Goal: Transaction & Acquisition: Purchase product/service

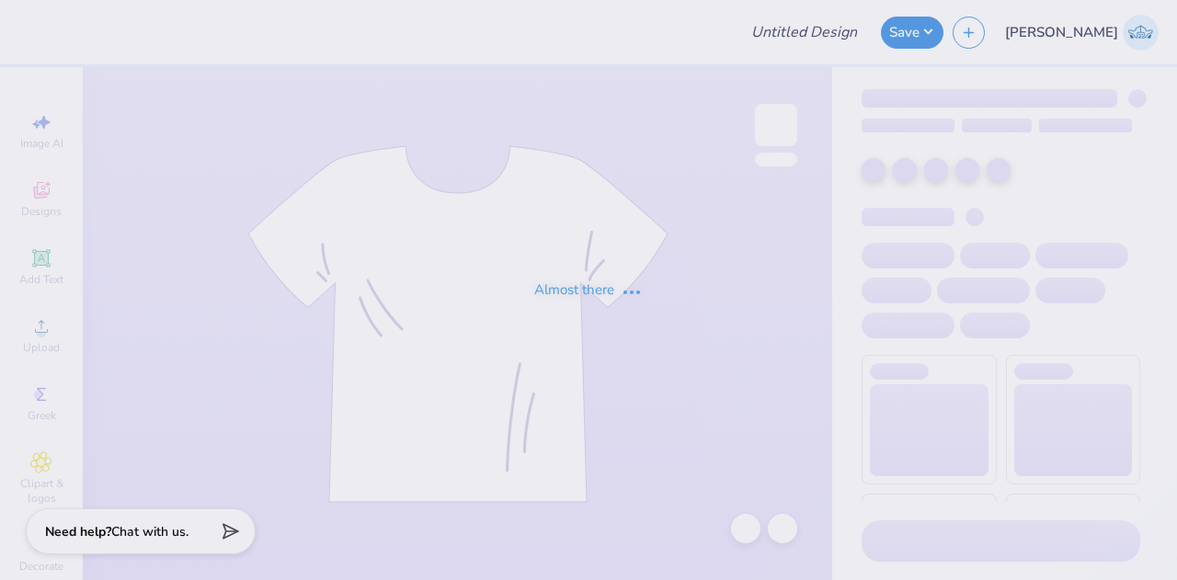
type input "Grace Kotnik : Work"
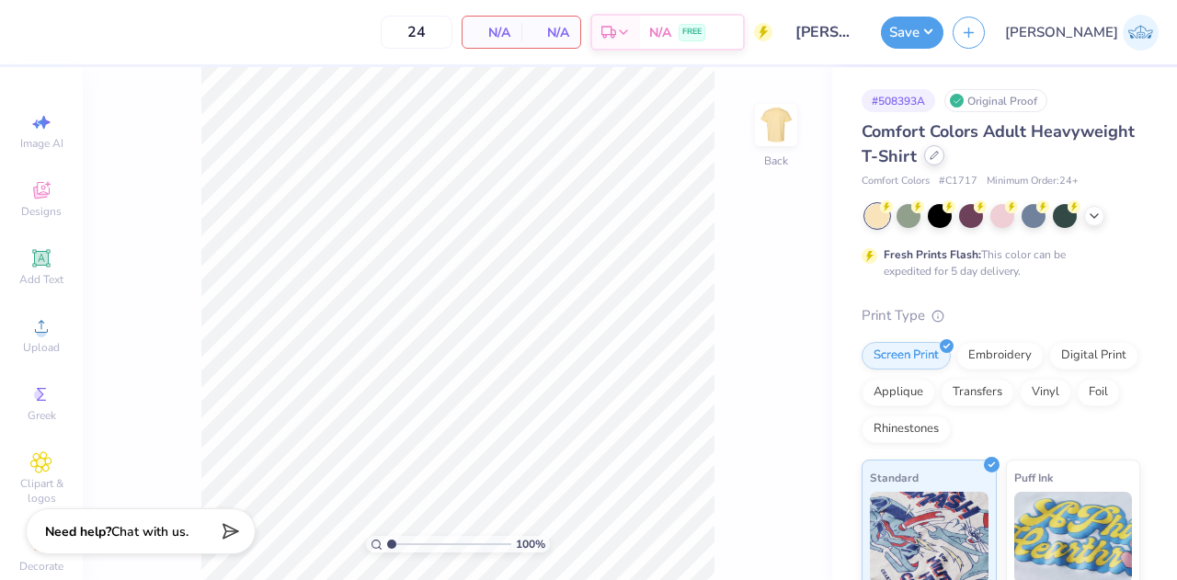
click at [945, 157] on div at bounding box center [934, 155] width 20 height 20
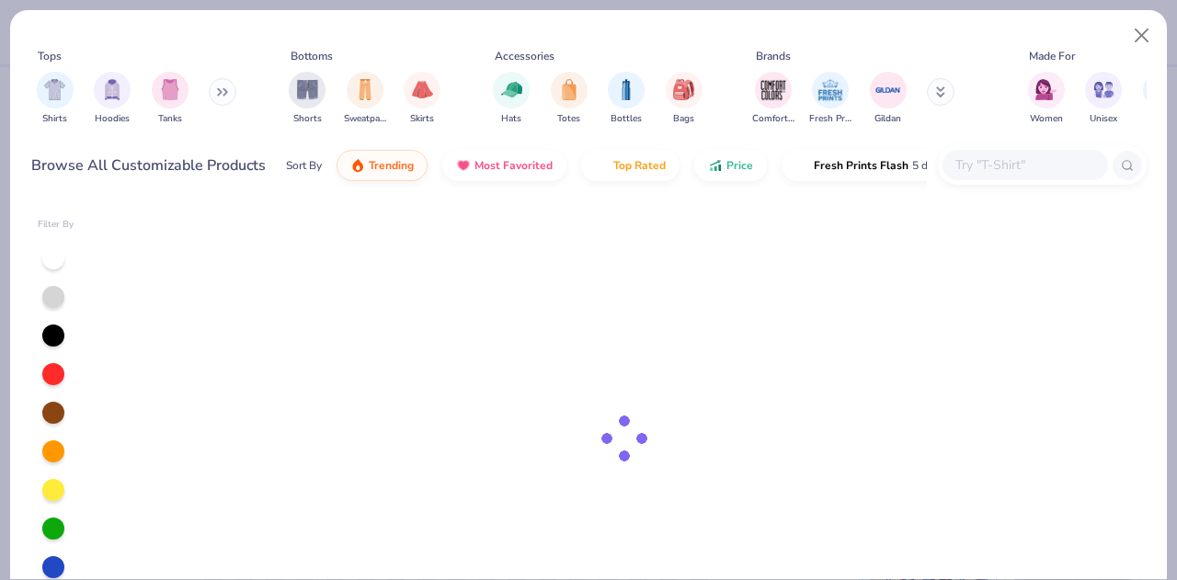
click at [998, 177] on div at bounding box center [1026, 165] width 166 height 30
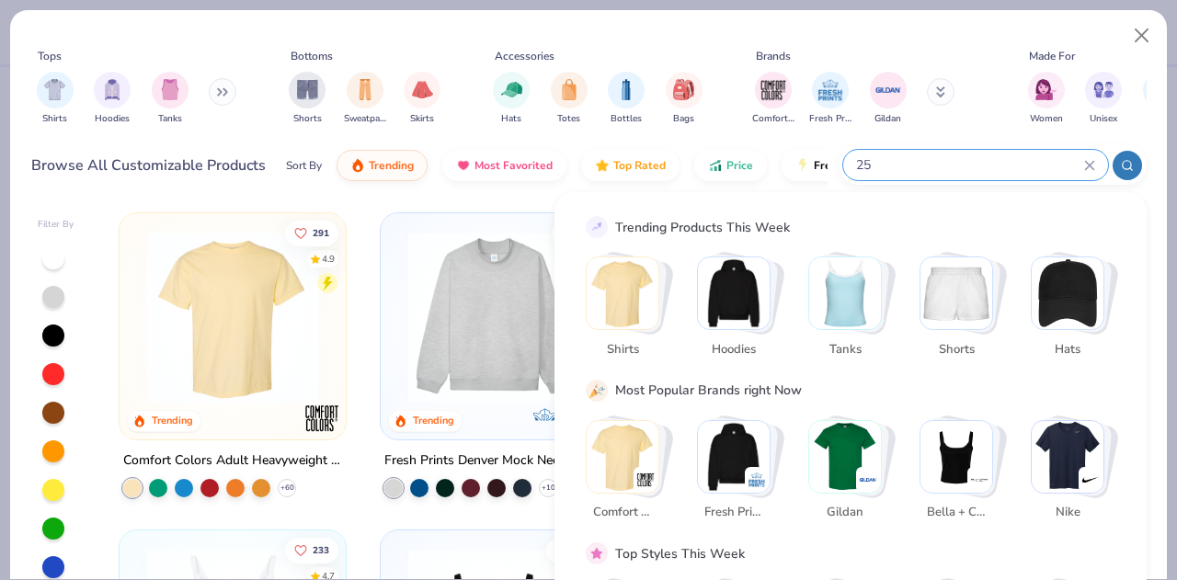
type input "257"
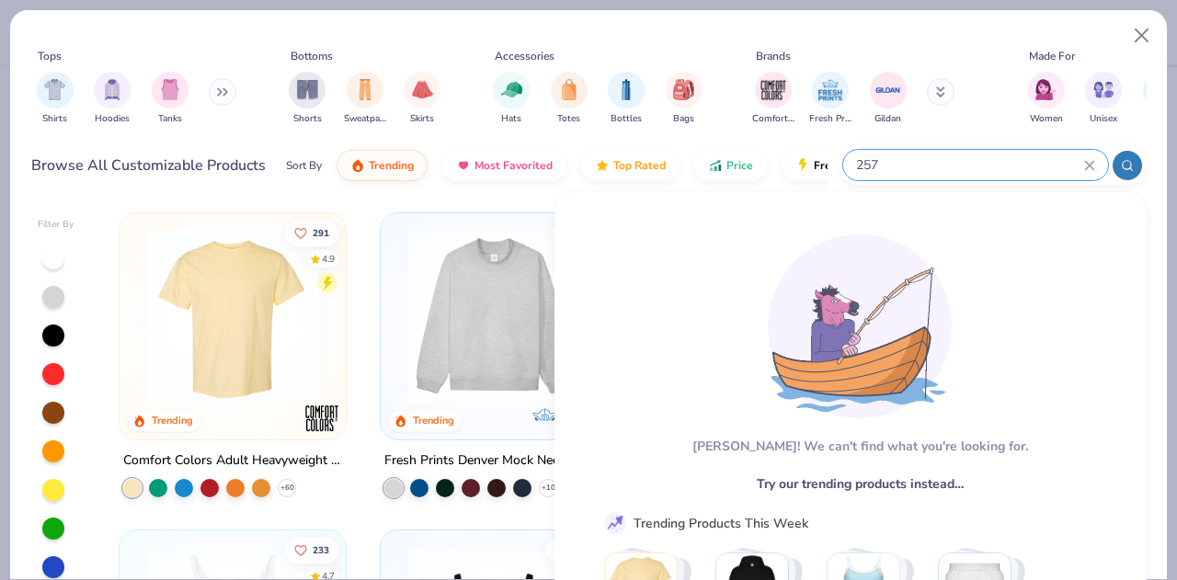
click at [955, 159] on input "257" at bounding box center [969, 165] width 230 height 21
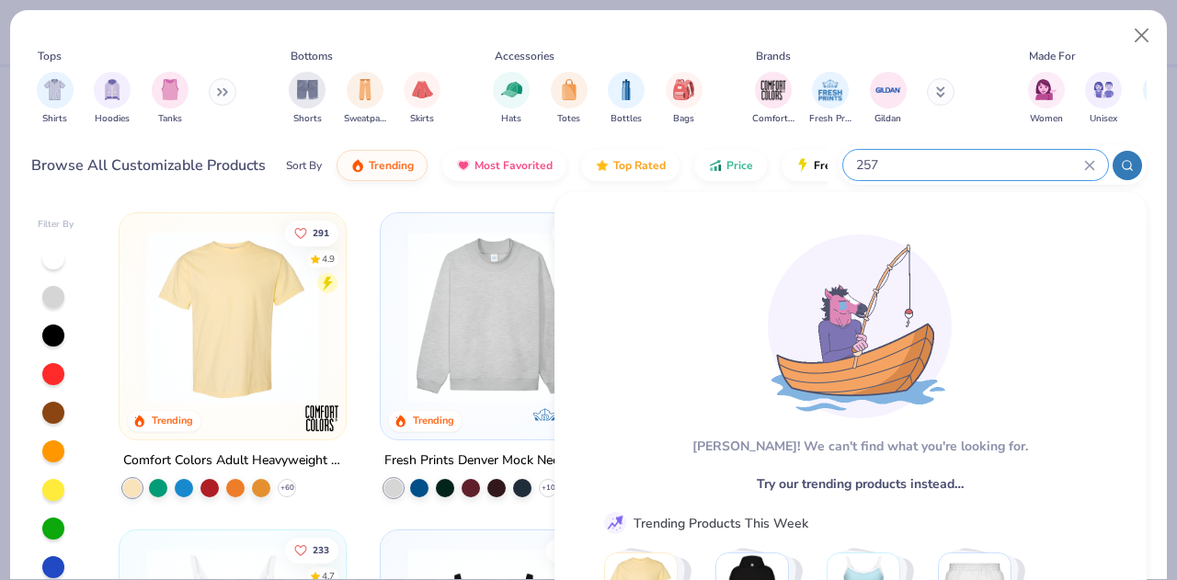
click at [955, 159] on input "257" at bounding box center [969, 165] width 230 height 21
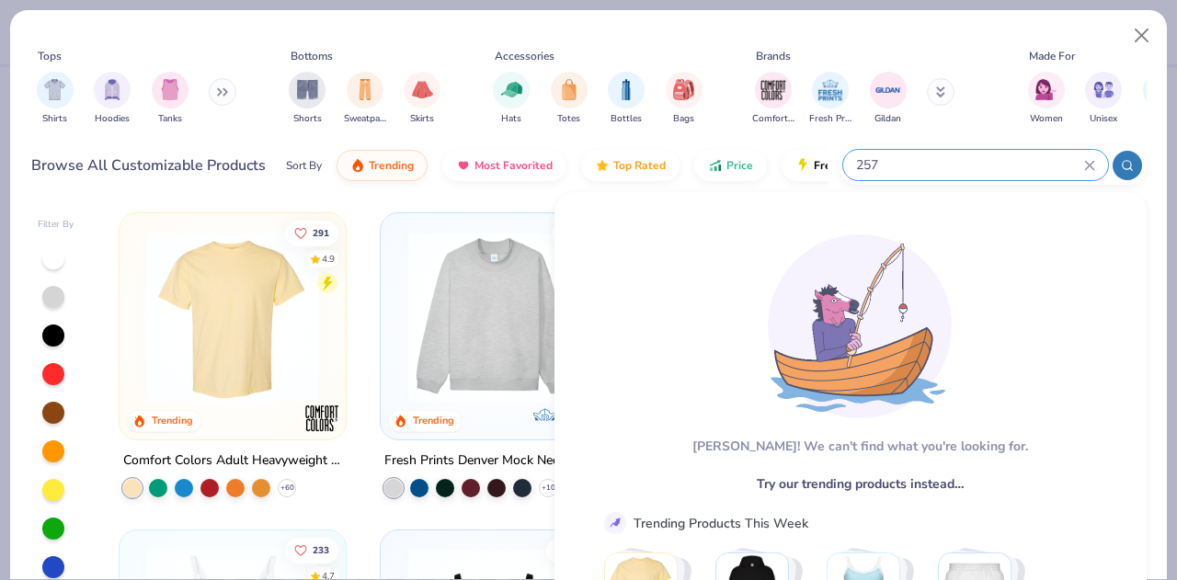
click at [955, 159] on input "257" at bounding box center [969, 165] width 230 height 21
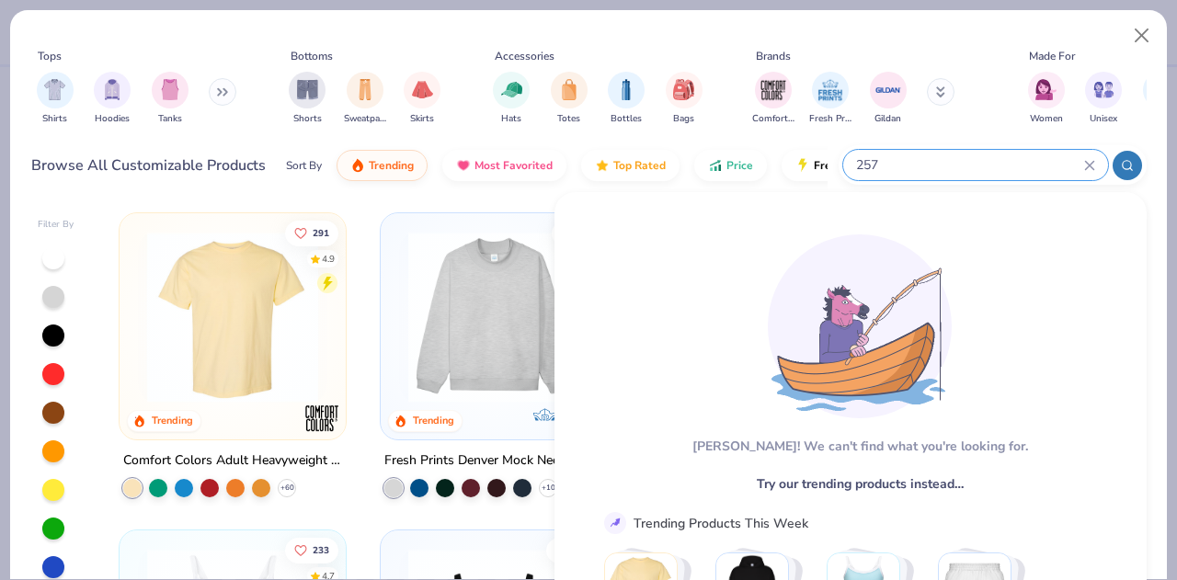
click at [955, 159] on input "257" at bounding box center [969, 165] width 230 height 21
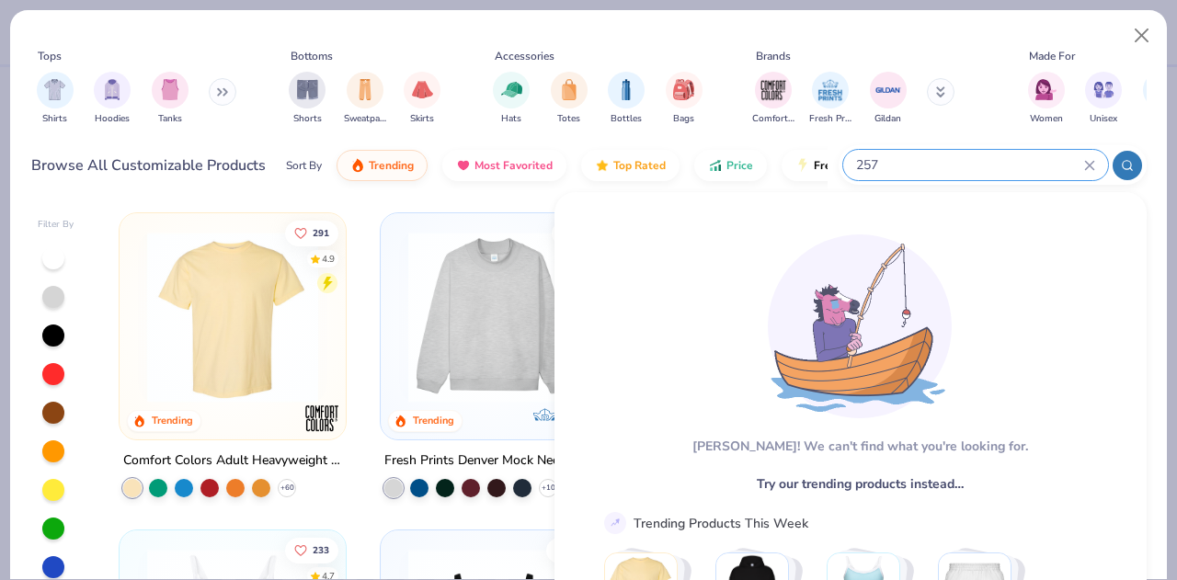
click at [1093, 163] on icon at bounding box center [1089, 165] width 8 height 8
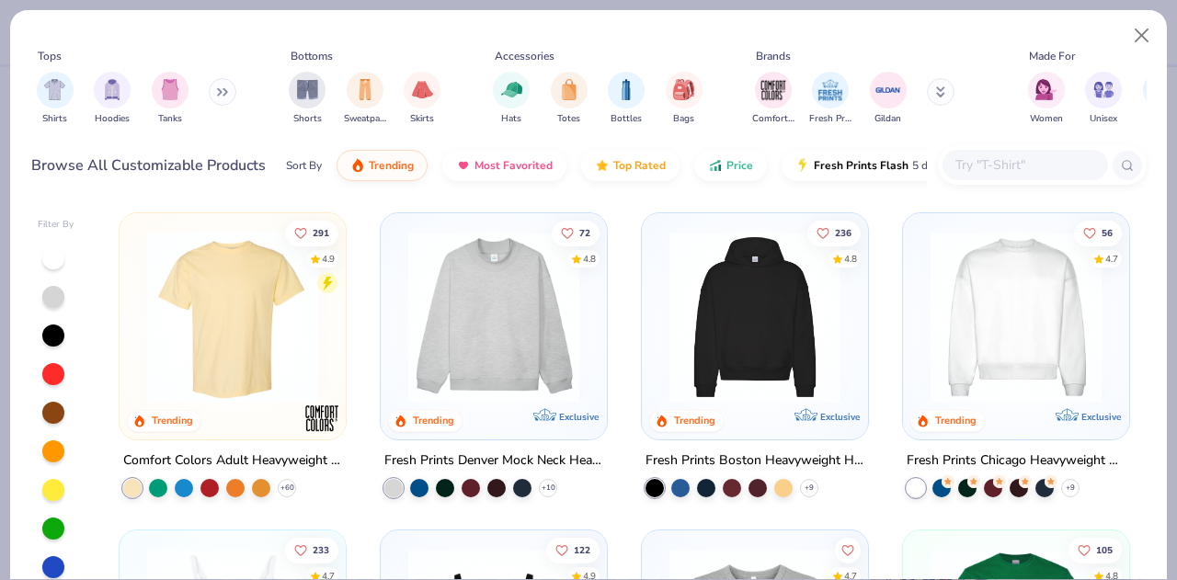
click at [1013, 167] on input "text" at bounding box center [1025, 165] width 142 height 21
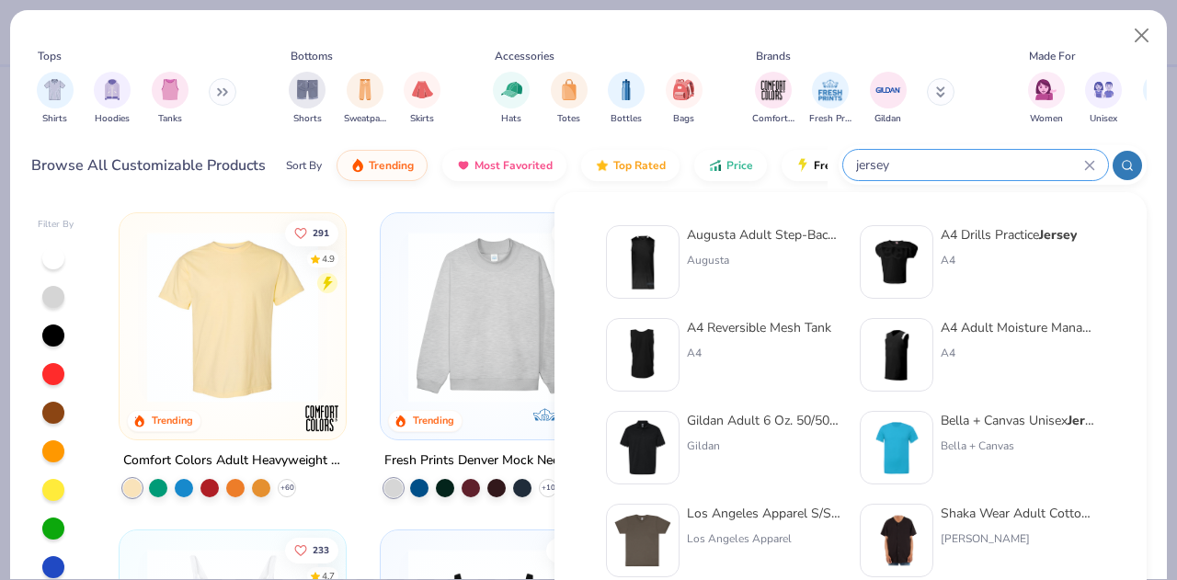
type input "jersey"
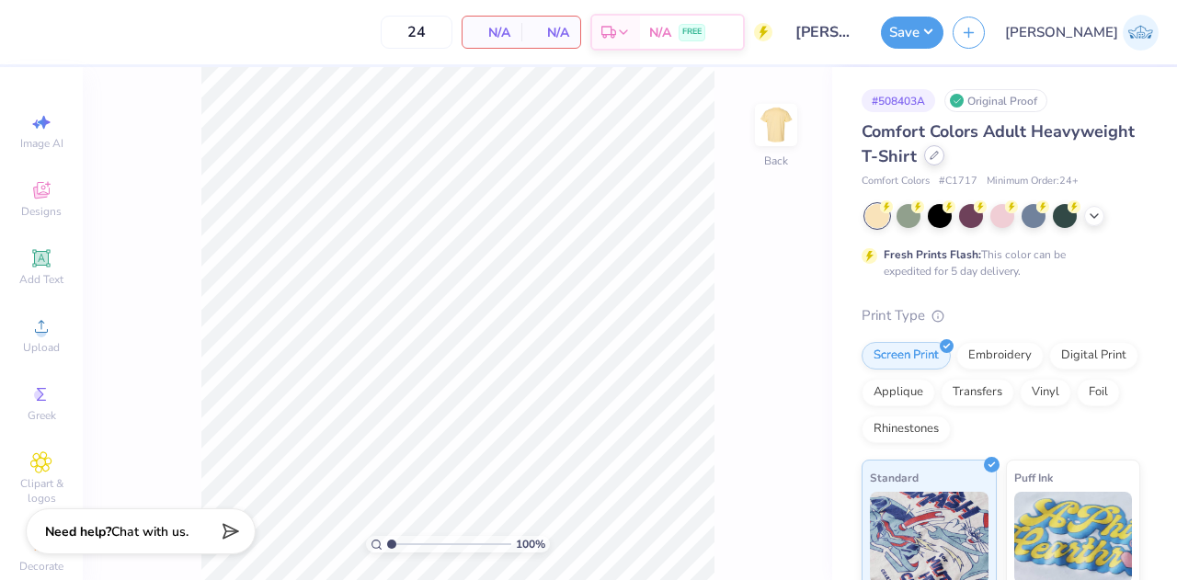
click at [939, 156] on icon at bounding box center [934, 155] width 9 height 9
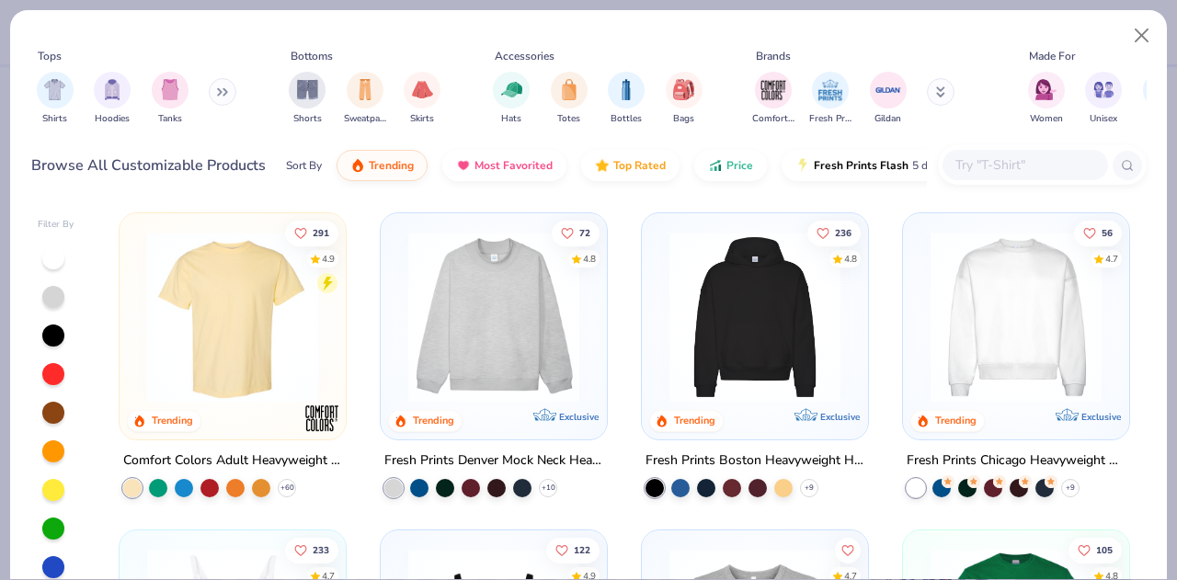
click at [1020, 170] on input "text" at bounding box center [1025, 165] width 142 height 21
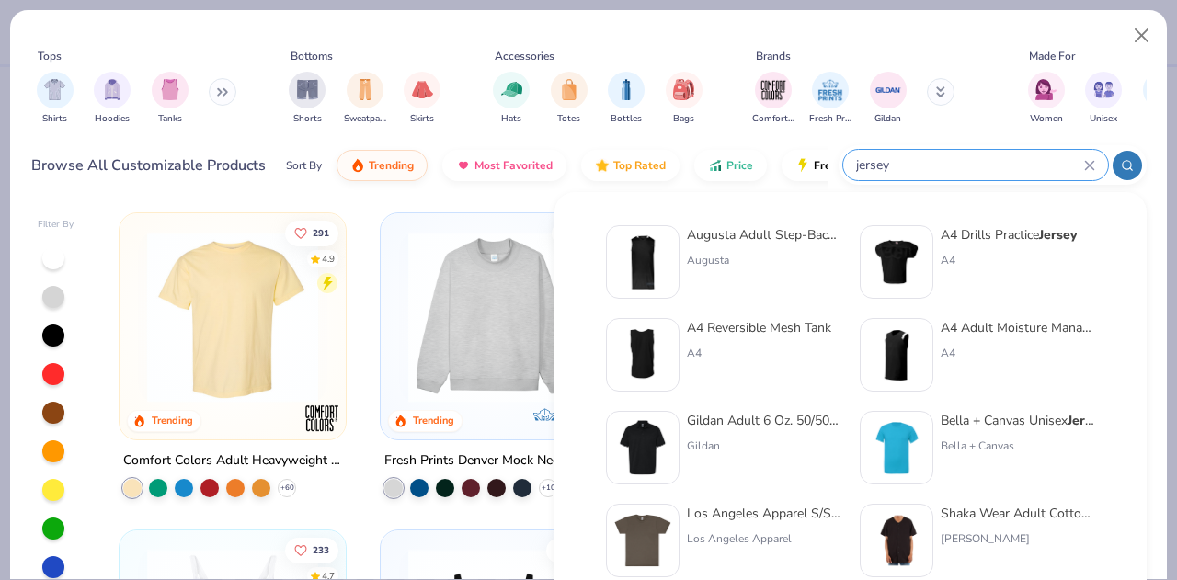
type input "jersey"
click at [658, 260] on img at bounding box center [642, 262] width 57 height 57
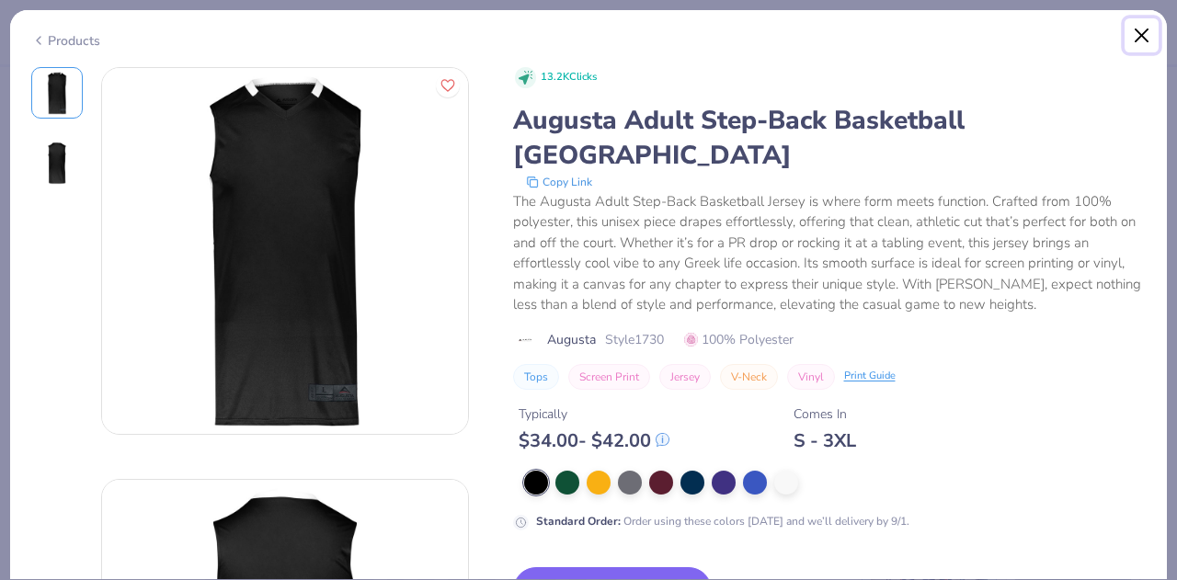
click at [1146, 38] on button "Close" at bounding box center [1142, 35] width 35 height 35
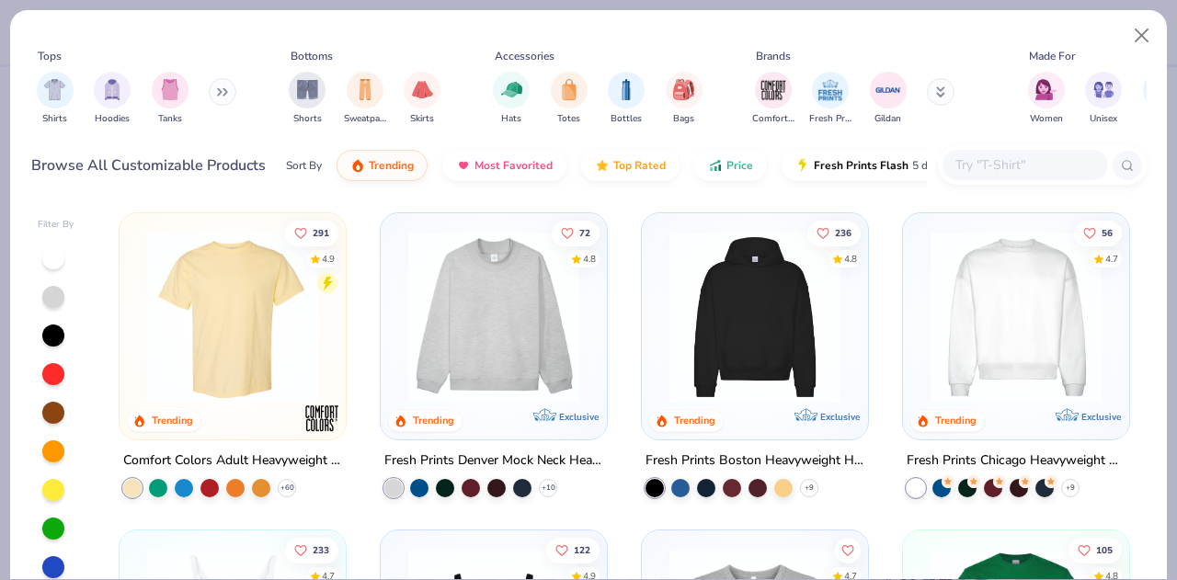
click at [1048, 158] on input "text" at bounding box center [1025, 165] width 142 height 21
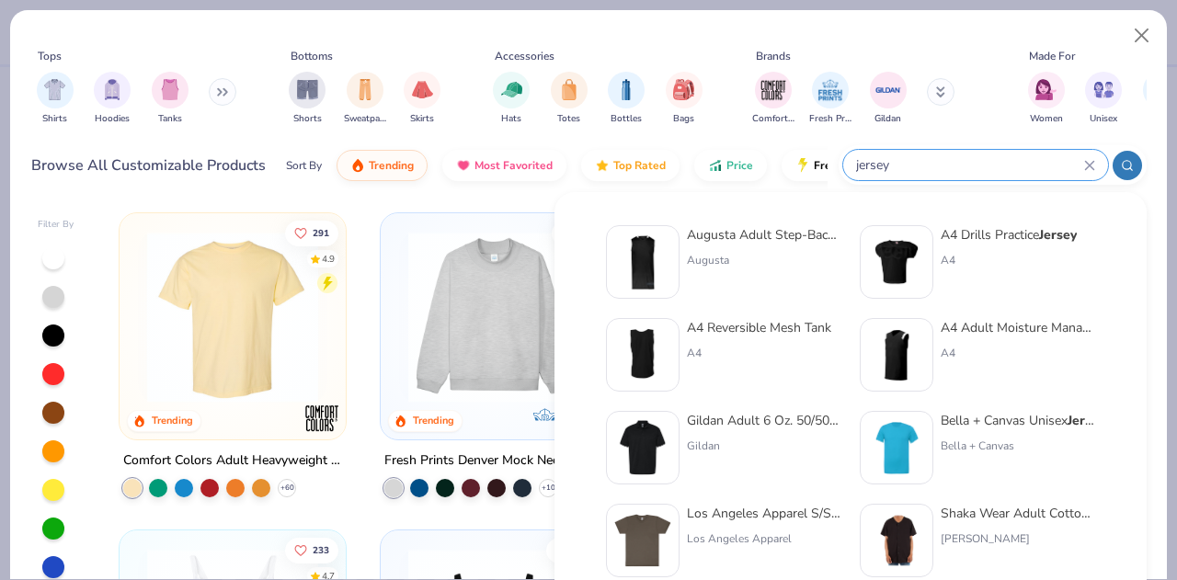
type input "jersey"
click at [893, 359] on img at bounding box center [896, 355] width 57 height 57
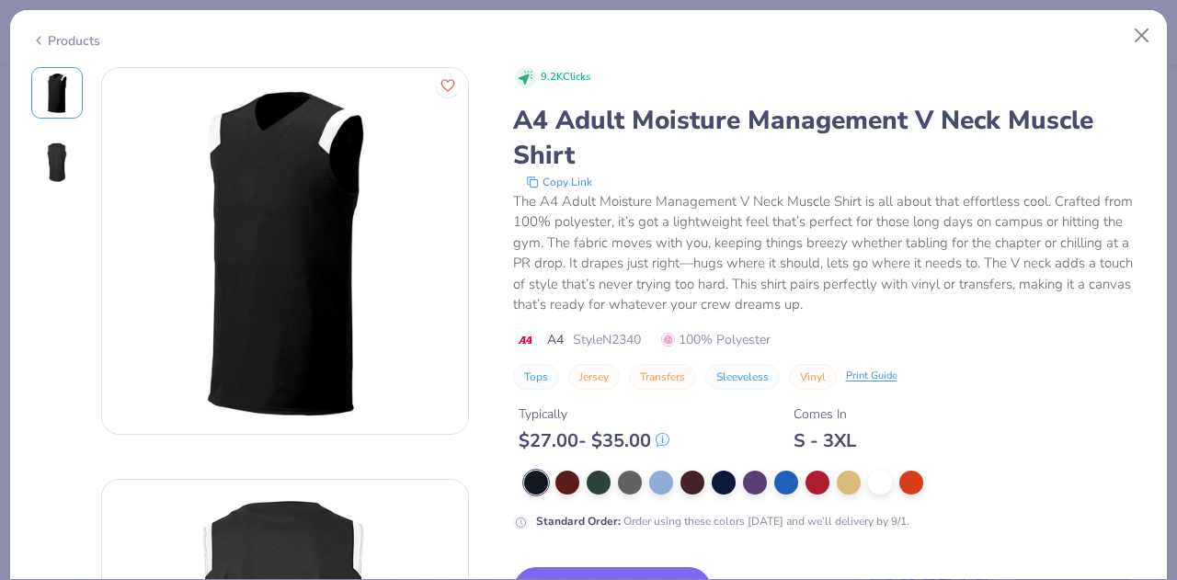
click at [1123, 48] on div "Products" at bounding box center [588, 34] width 1157 height 48
click at [1146, 35] on button "Close" at bounding box center [1142, 35] width 35 height 35
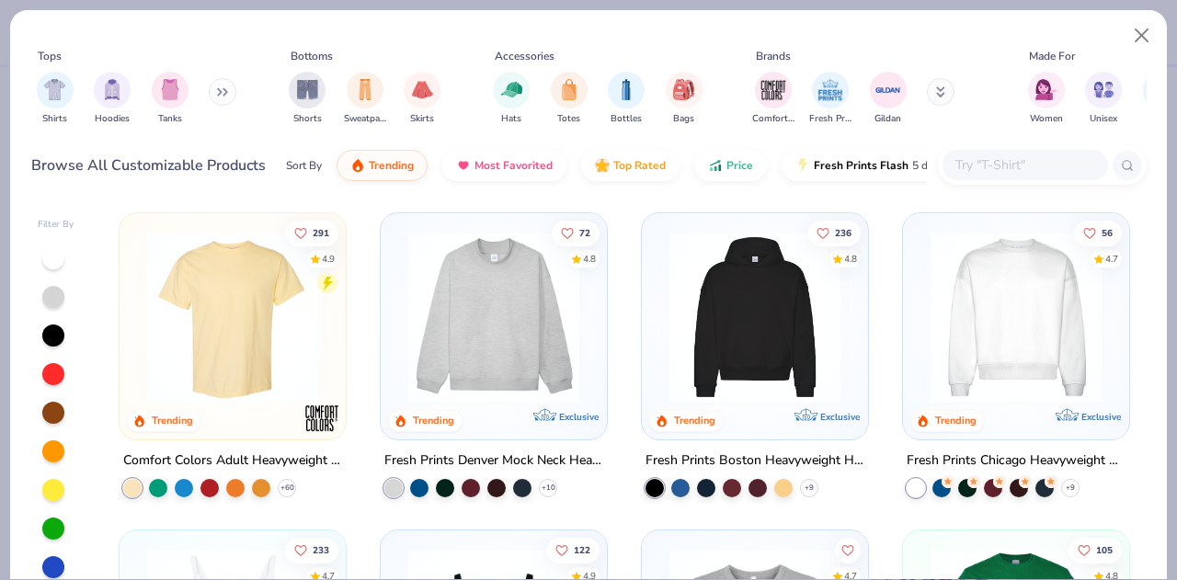
click at [1002, 157] on input "text" at bounding box center [1025, 165] width 142 height 21
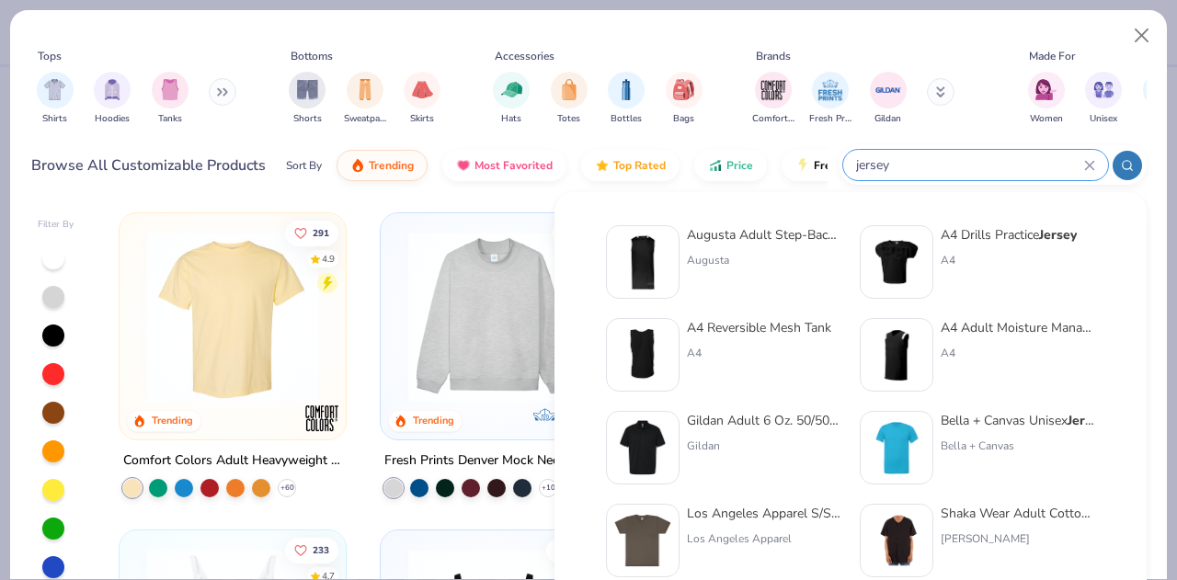
type input "jersey"
click at [620, 352] on img at bounding box center [642, 355] width 57 height 57
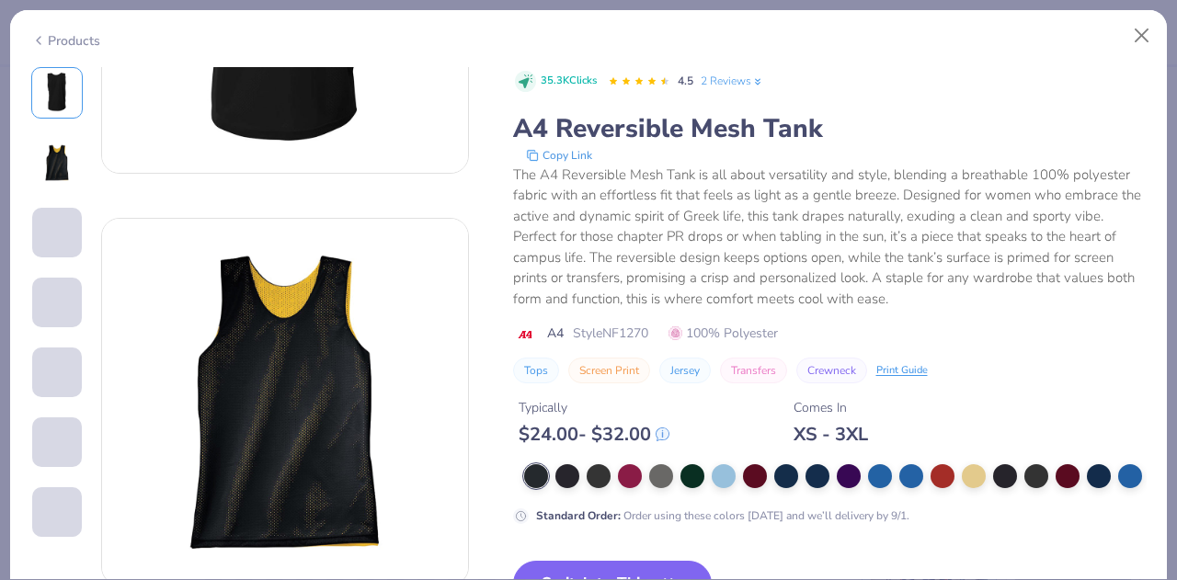
scroll to position [276, 0]
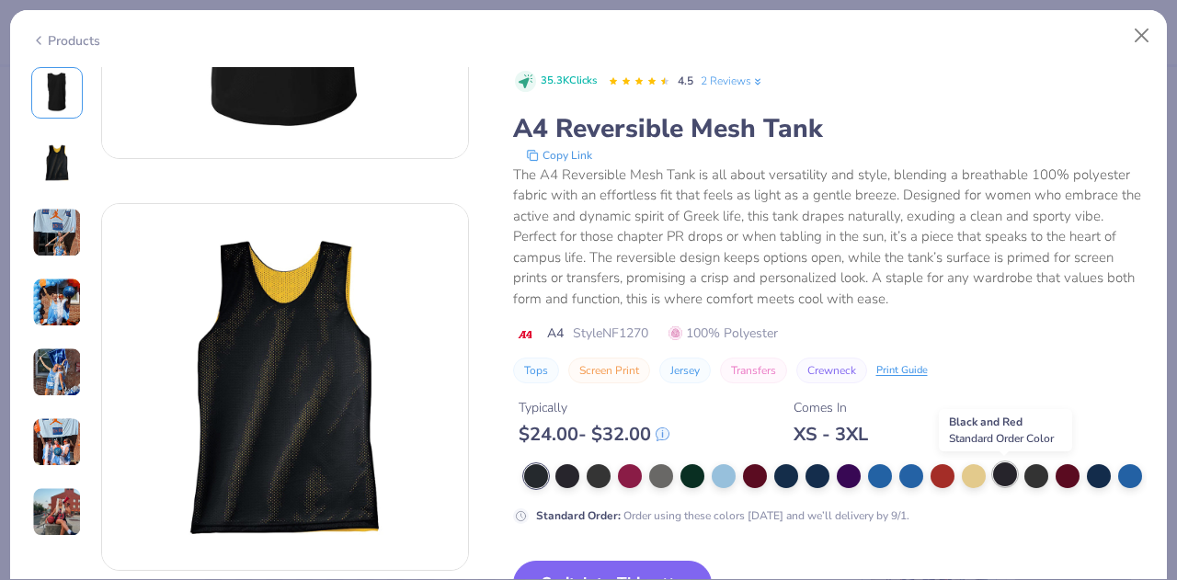
click at [1007, 477] on div at bounding box center [1005, 475] width 24 height 24
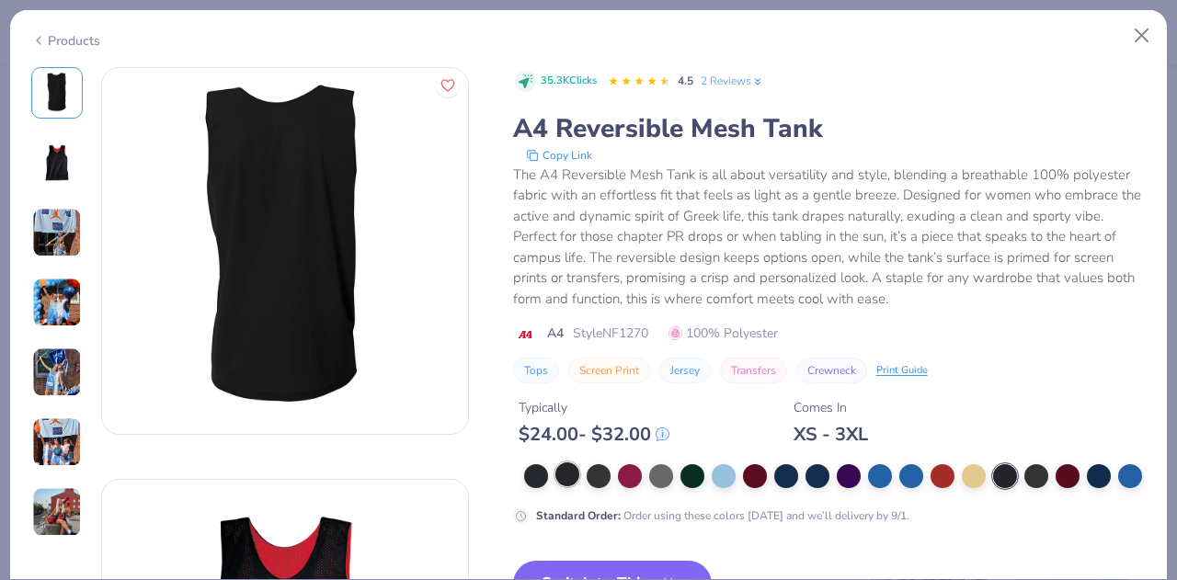
click at [566, 479] on div at bounding box center [568, 475] width 24 height 24
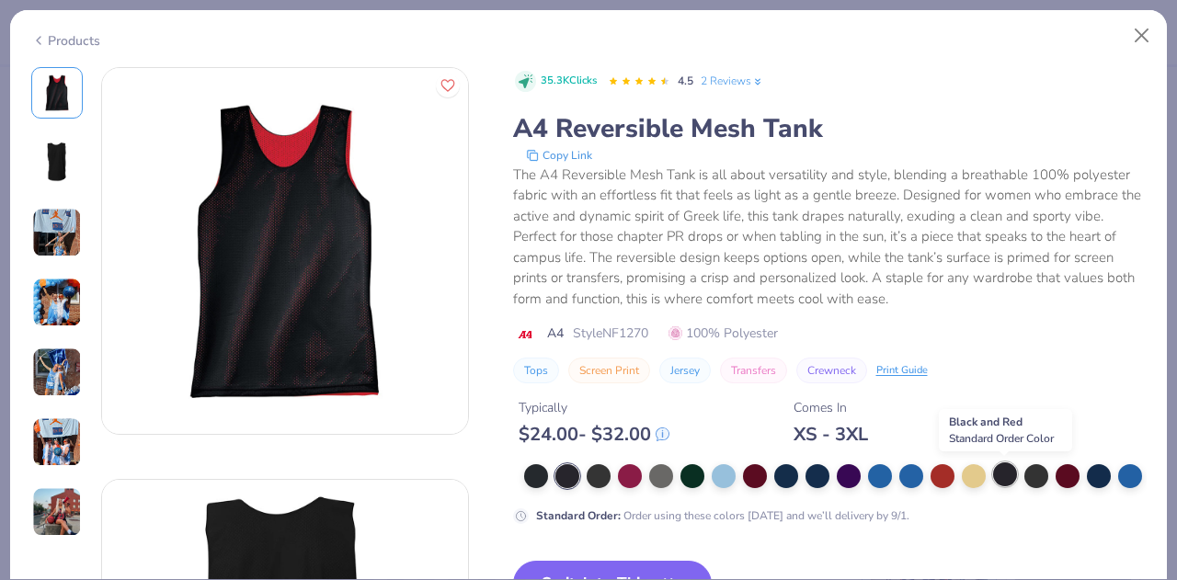
click at [1013, 479] on div at bounding box center [1005, 475] width 24 height 24
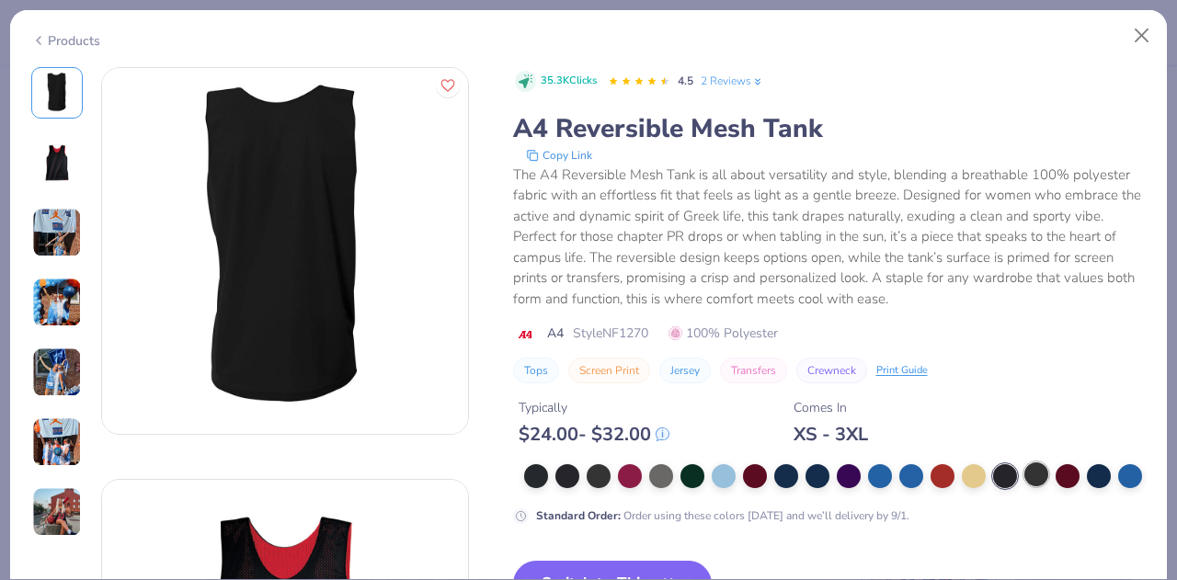
click at [1025, 477] on div at bounding box center [1037, 475] width 24 height 24
